Goal: Task Accomplishment & Management: Manage account settings

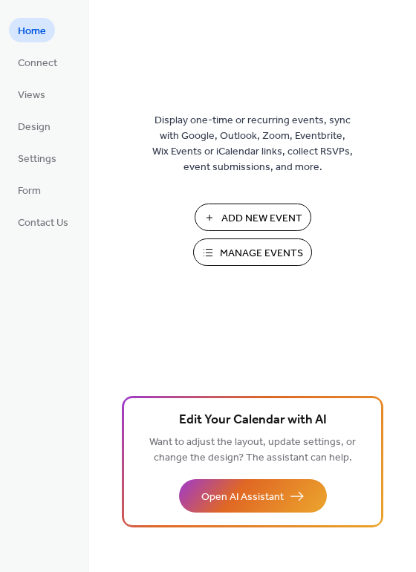
click at [239, 255] on span "Manage Events" at bounding box center [261, 254] width 83 height 16
click at [233, 246] on span "Manage Events" at bounding box center [261, 254] width 83 height 16
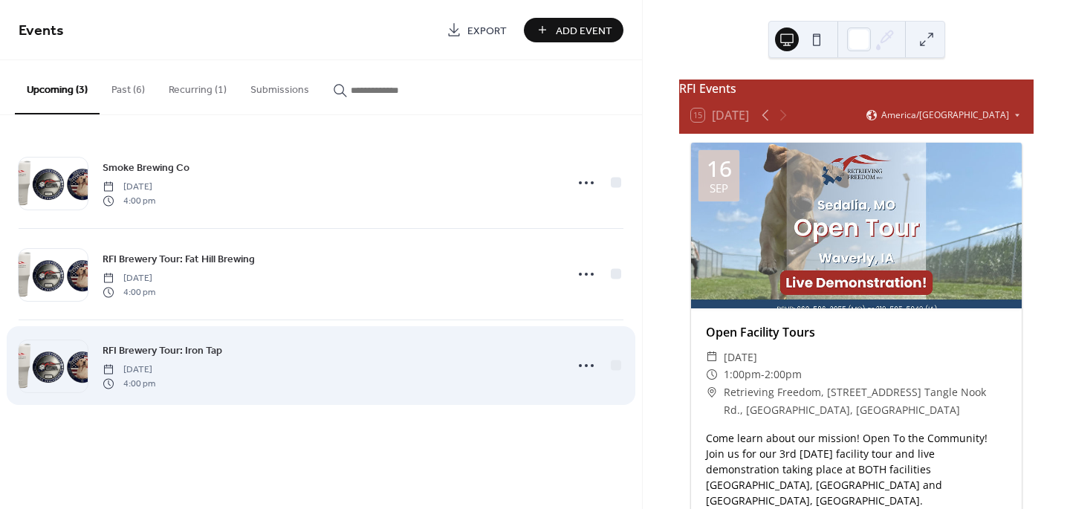
click at [238, 358] on div "RFI Brewery Tour: Iron Tap Thursday, October 2, 2025 4:00 pm" at bounding box center [330, 366] width 454 height 48
click at [584, 365] on icon at bounding box center [586, 366] width 24 height 24
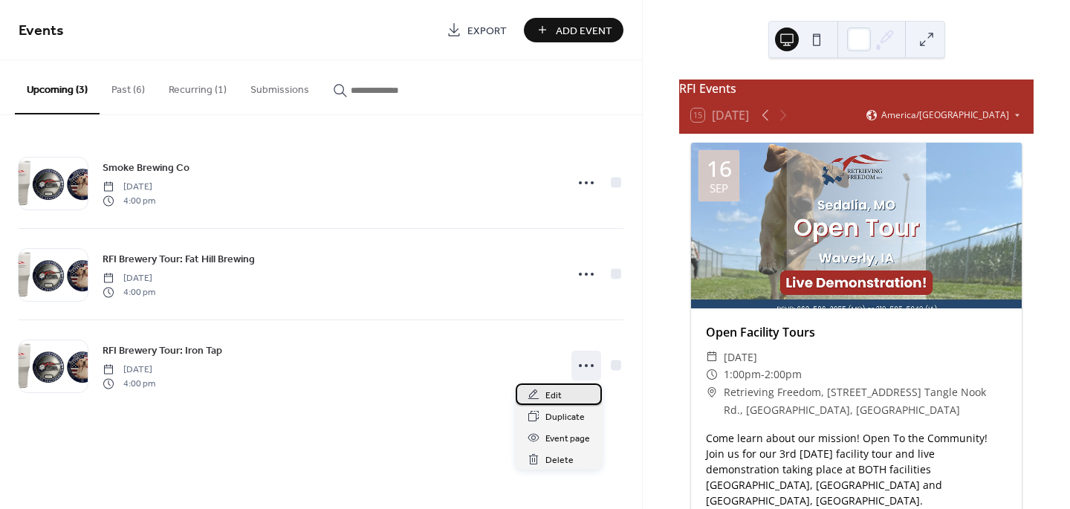
click at [555, 393] on span "Edit" at bounding box center [553, 396] width 16 height 16
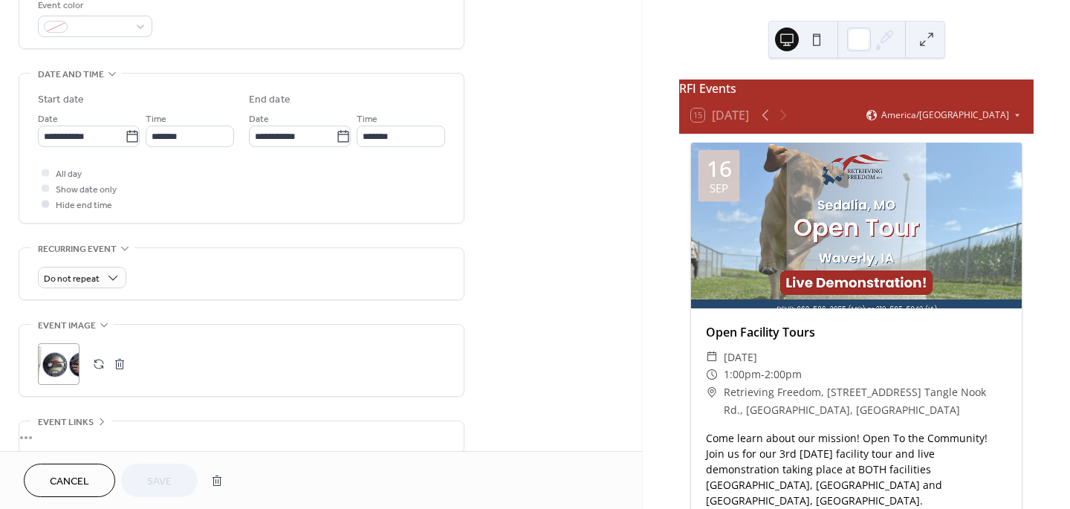
scroll to position [425, 0]
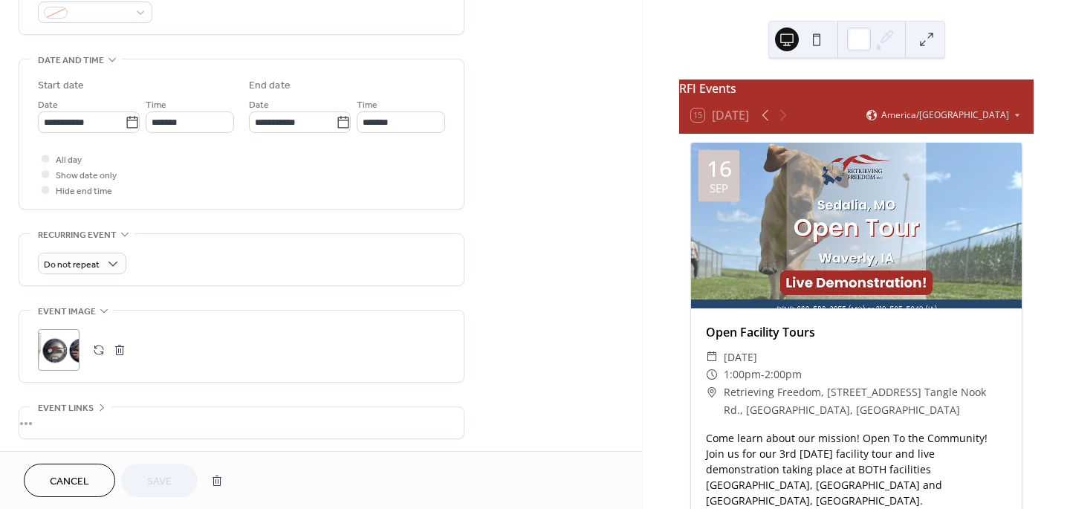
click at [103, 355] on button "button" at bounding box center [98, 350] width 21 height 21
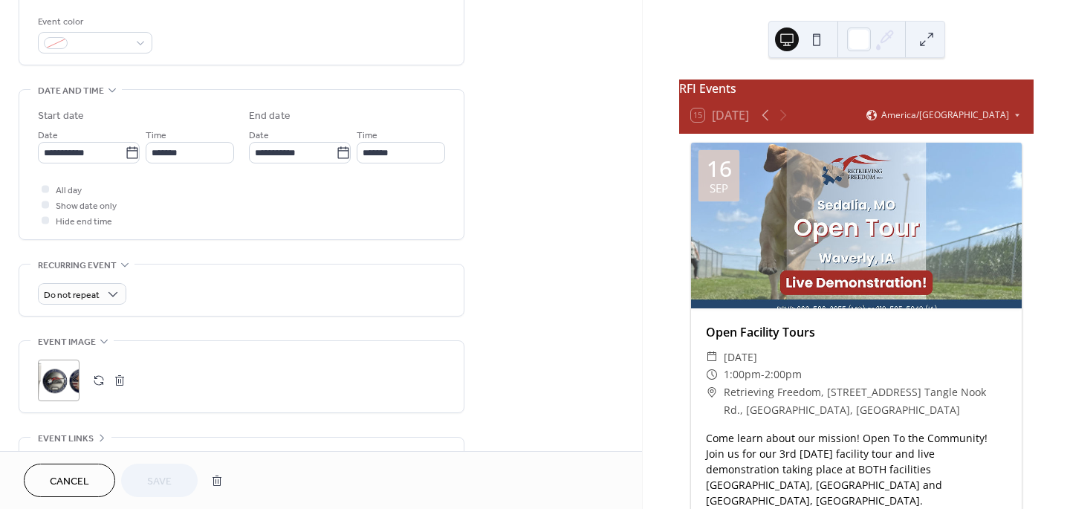
scroll to position [386, 0]
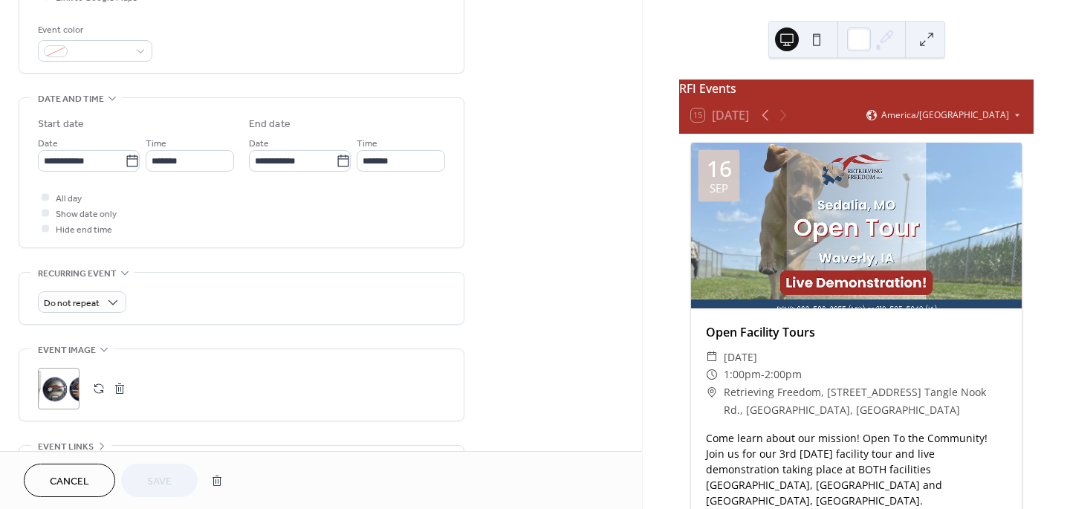
click at [103, 353] on icon at bounding box center [104, 349] width 12 height 12
click at [103, 353] on div "•••" at bounding box center [241, 364] width 444 height 31
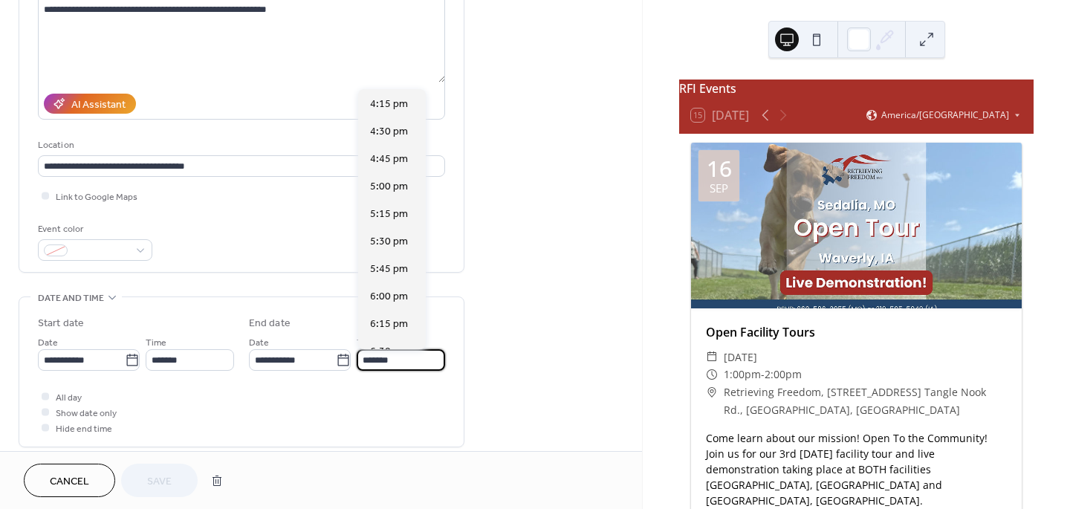
scroll to position [412, 0]
click at [369, 363] on input "*******" at bounding box center [401, 360] width 88 height 22
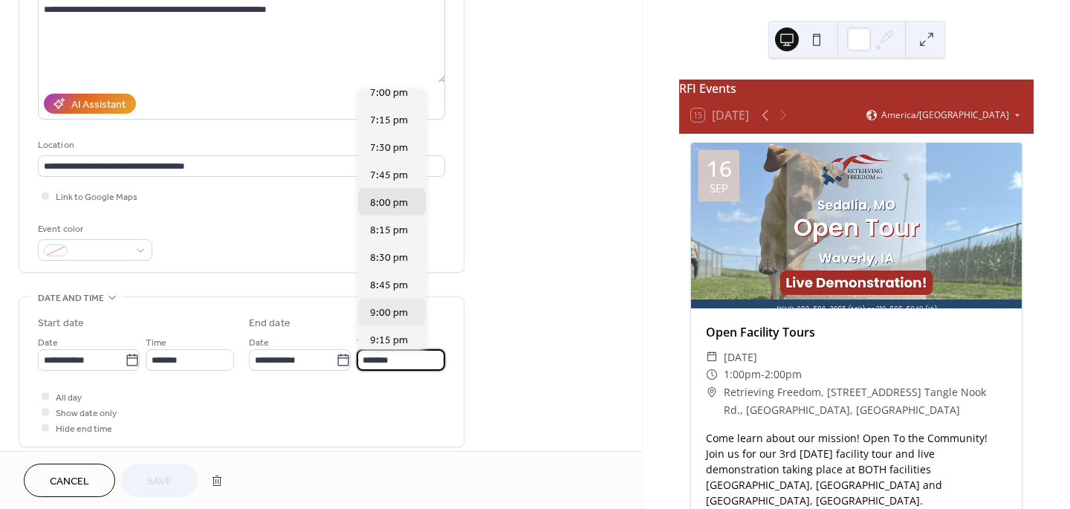
scroll to position [312, 0]
click at [385, 103] on div "7:00 pm" at bounding box center [392, 93] width 68 height 27
type input "*******"
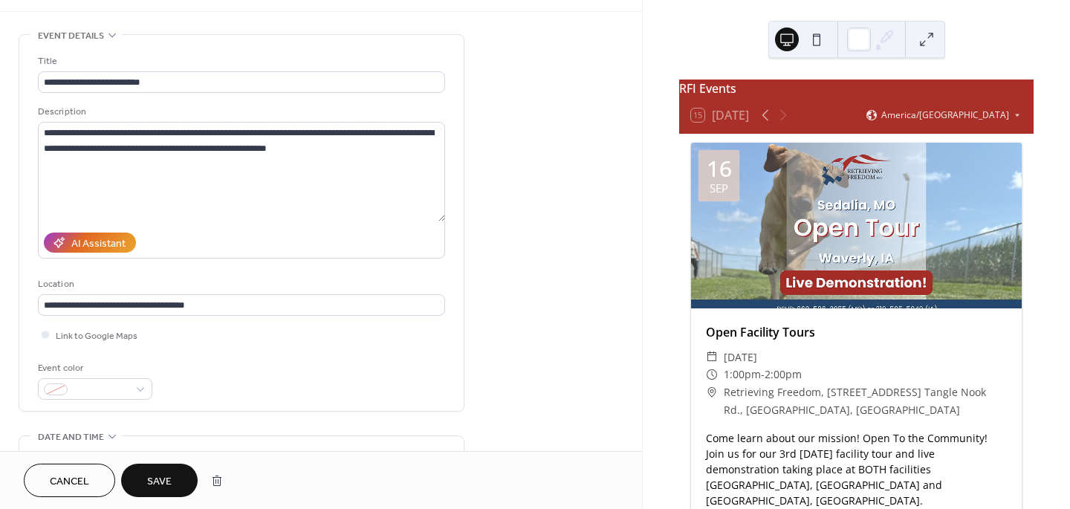
scroll to position [22, 0]
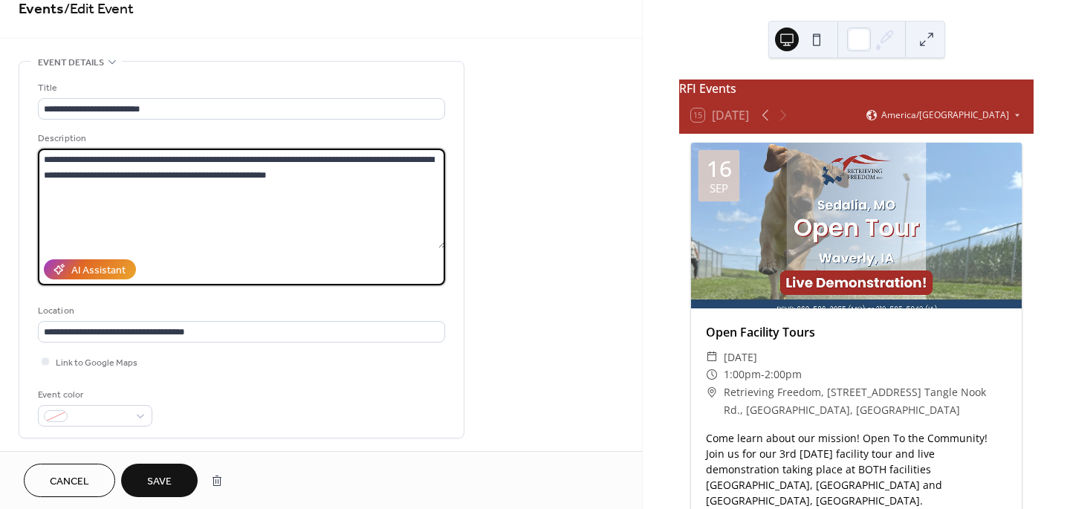
drag, startPoint x: 291, startPoint y: 175, endPoint x: 305, endPoint y: 169, distance: 15.6
click at [291, 175] on textarea "**********" at bounding box center [241, 199] width 407 height 100
paste textarea "**********"
click at [74, 193] on textarea "**********" at bounding box center [241, 199] width 407 height 100
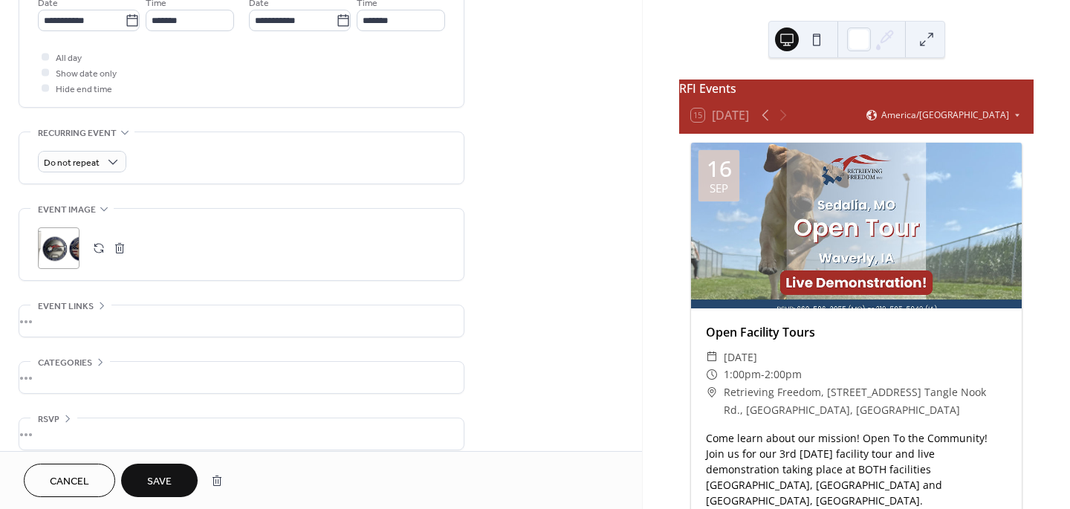
scroll to position [541, 0]
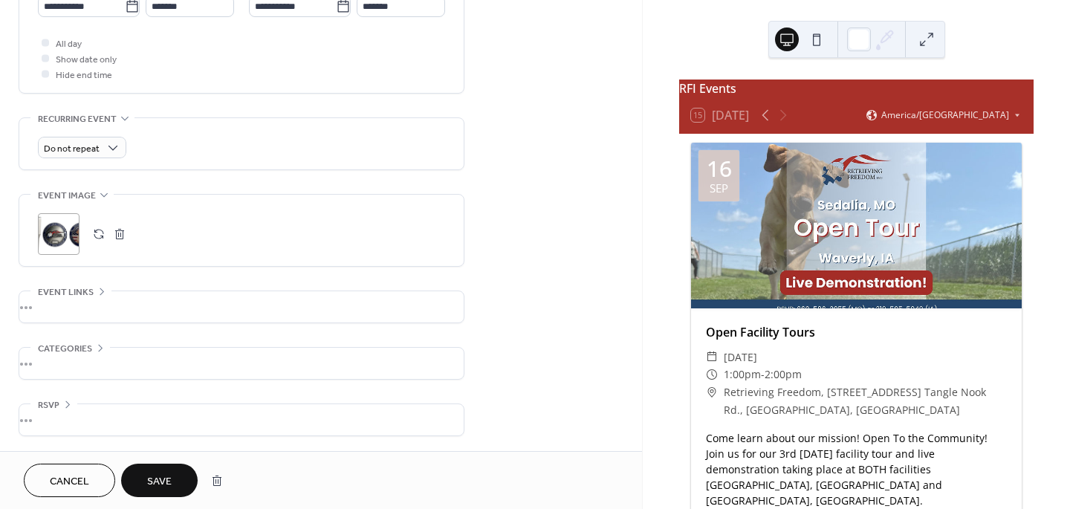
type textarea "**********"
click at [167, 487] on span "Save" at bounding box center [159, 482] width 25 height 16
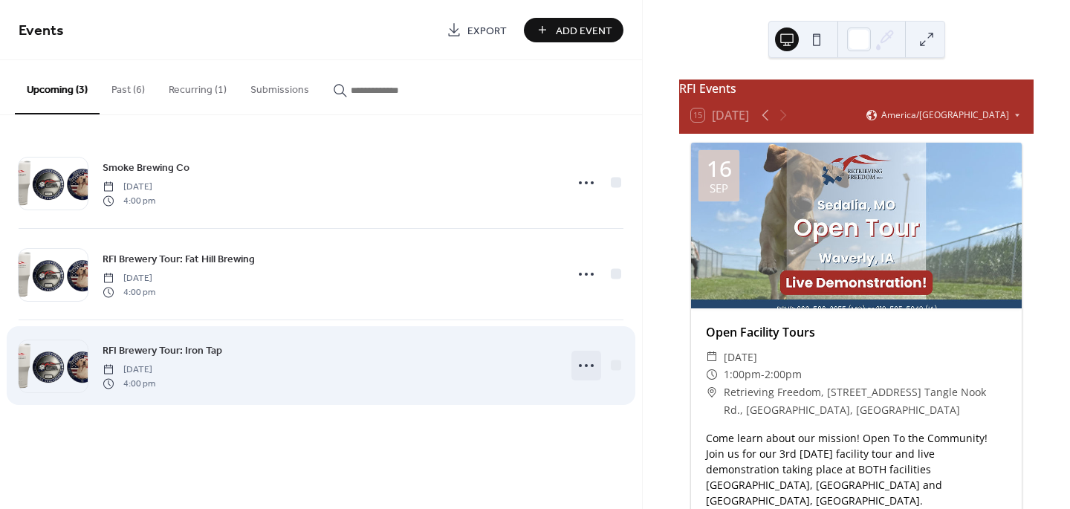
click at [586, 369] on icon at bounding box center [586, 366] width 24 height 24
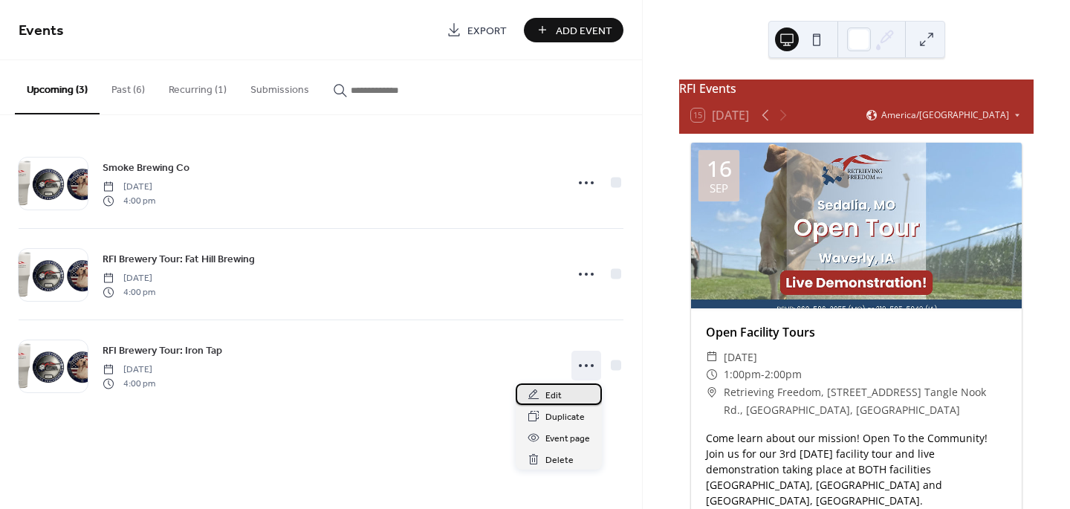
click at [566, 403] on div "Edit" at bounding box center [559, 394] width 86 height 22
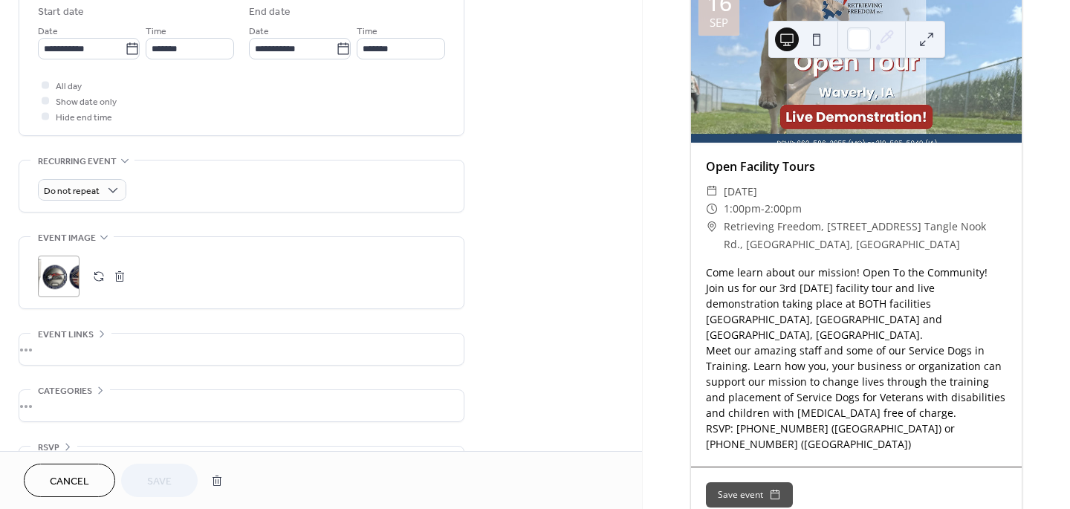
scroll to position [541, 0]
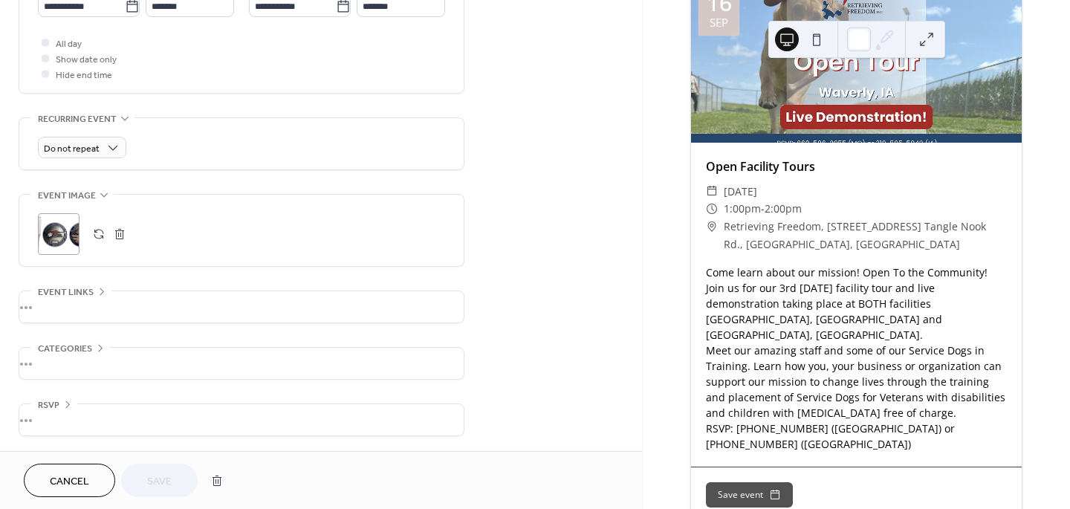
click at [188, 245] on div ";" at bounding box center [241, 234] width 407 height 42
click at [94, 233] on button "button" at bounding box center [98, 234] width 21 height 21
click at [155, 484] on span "Save" at bounding box center [159, 482] width 25 height 16
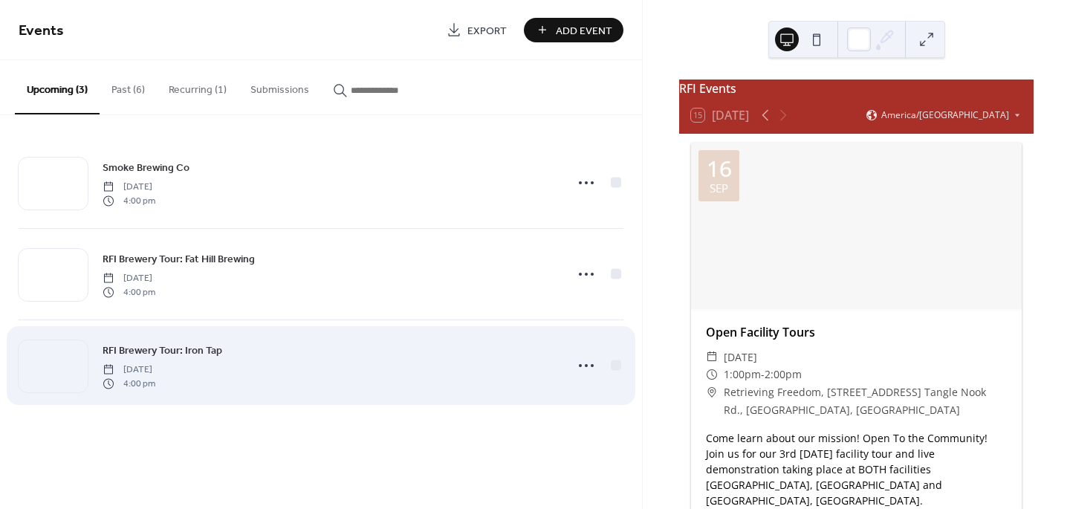
click at [251, 365] on div "RFI Brewery Tour: Iron Tap [DATE] 4:00 pm" at bounding box center [330, 366] width 454 height 48
click at [584, 364] on icon at bounding box center [586, 366] width 24 height 24
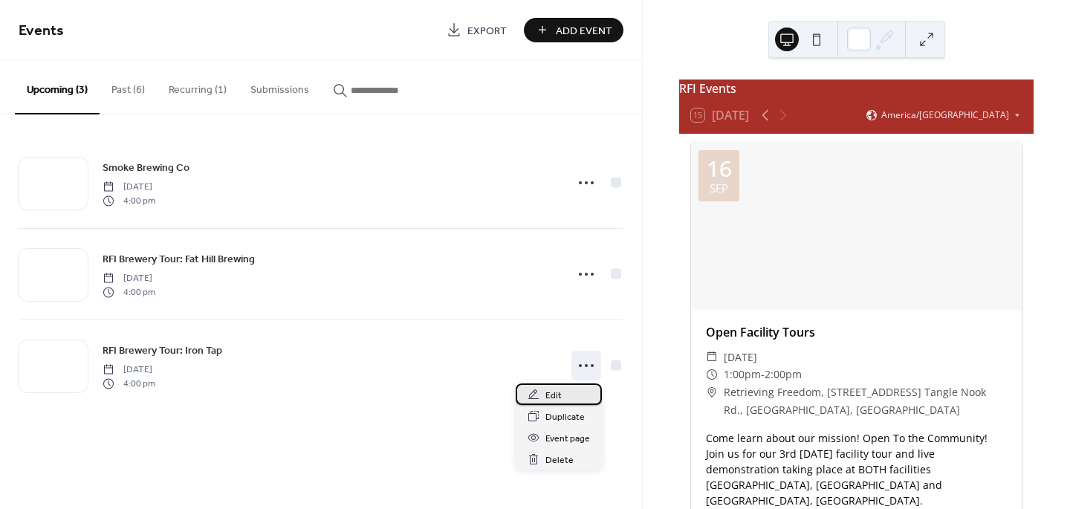
click at [544, 388] on div "Edit" at bounding box center [559, 394] width 86 height 22
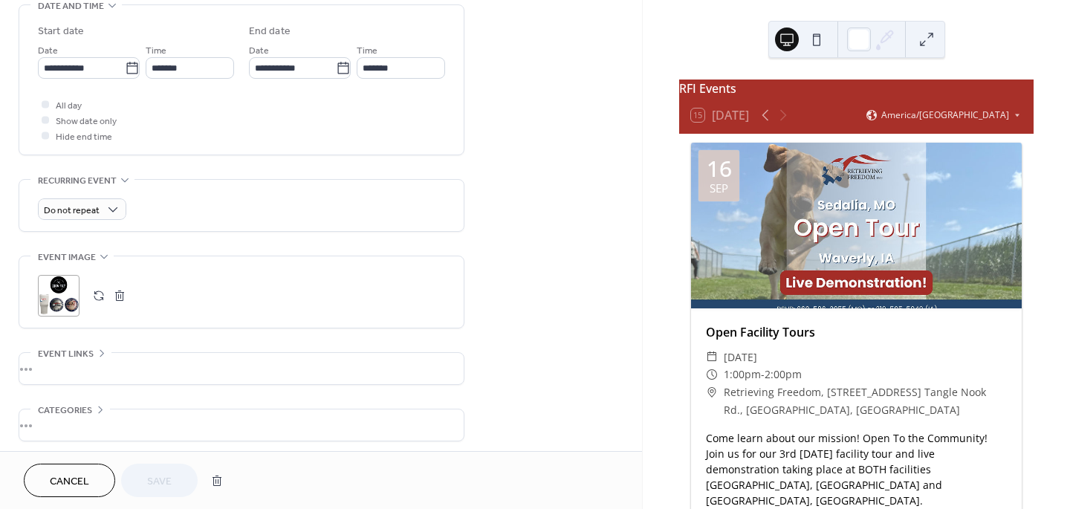
scroll to position [541, 0]
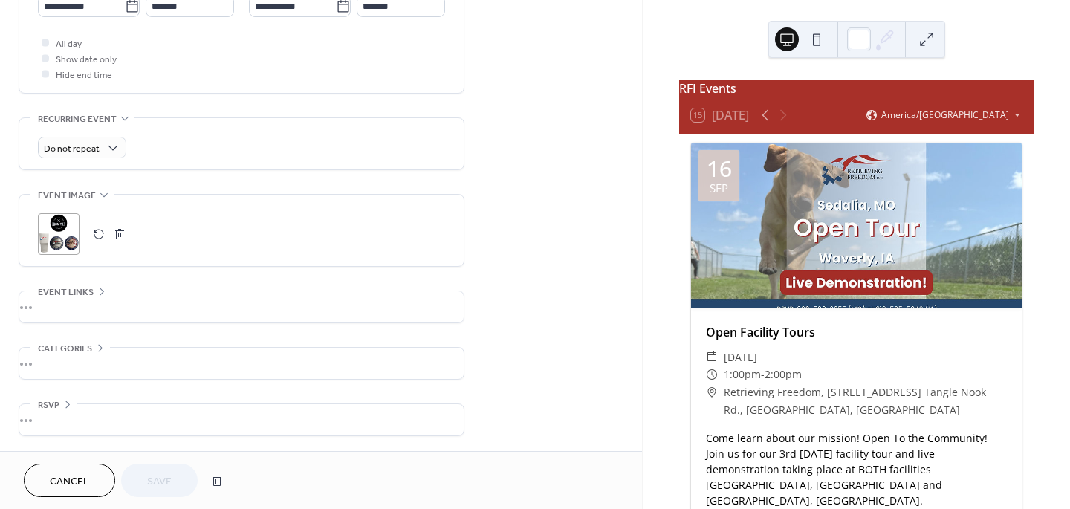
click at [101, 237] on button "button" at bounding box center [98, 234] width 21 height 21
click at [161, 474] on span "Save" at bounding box center [159, 482] width 25 height 16
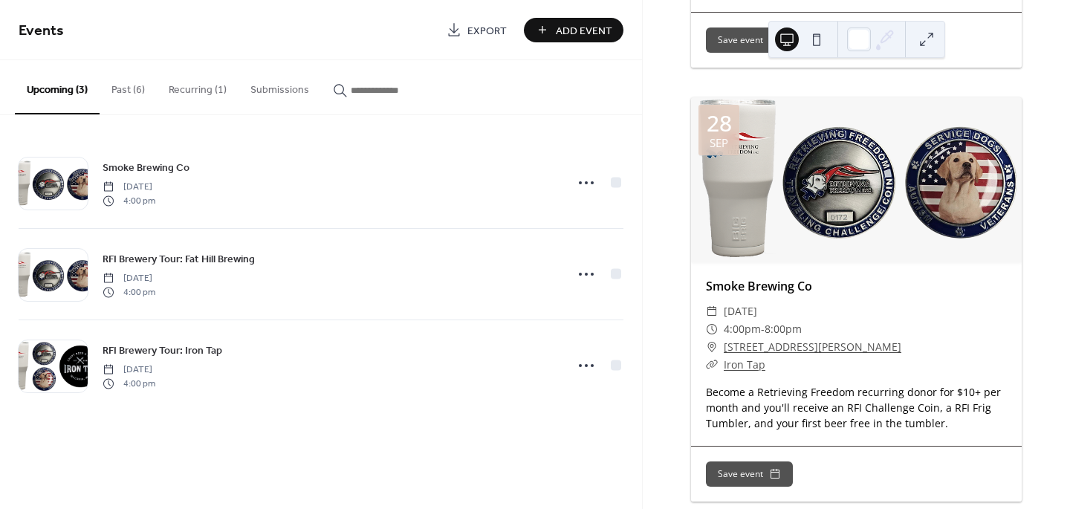
scroll to position [626, 0]
